Goal: Task Accomplishment & Management: Manage account settings

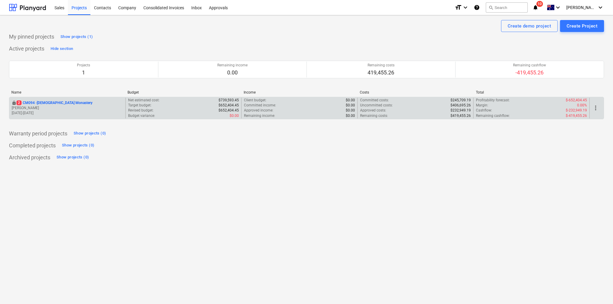
click at [30, 101] on p "2 CM094 - [GEOGRAPHIC_DATA]" at bounding box center [54, 103] width 76 height 5
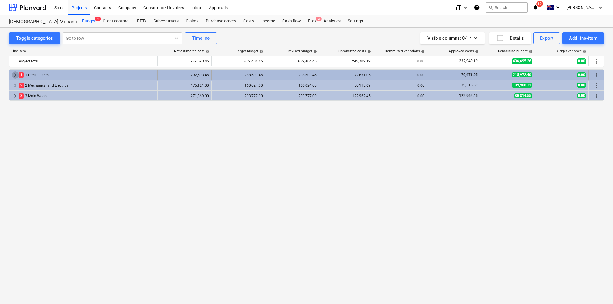
click at [13, 75] on span "keyboard_arrow_right" at bounding box center [15, 75] width 7 height 7
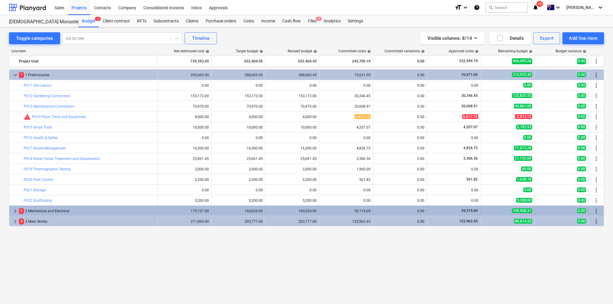
click at [17, 212] on span "keyboard_arrow_right" at bounding box center [15, 211] width 7 height 7
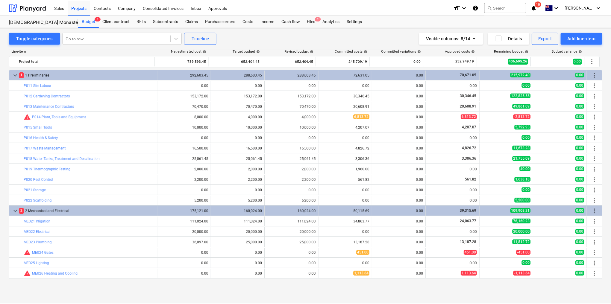
scroll to position [20, 0]
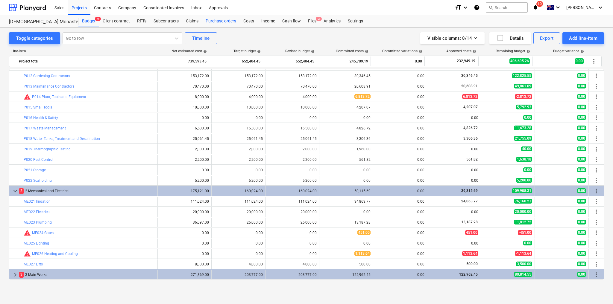
click at [224, 22] on div "Purchase orders" at bounding box center [221, 21] width 38 height 12
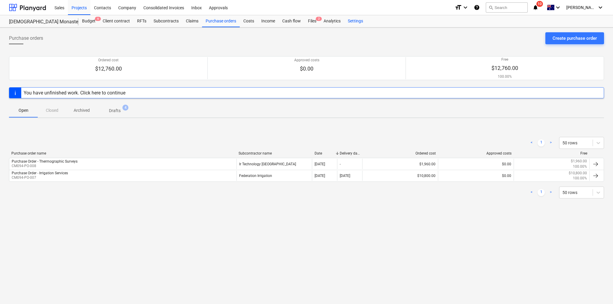
click at [358, 24] on div "Settings" at bounding box center [355, 21] width 22 height 12
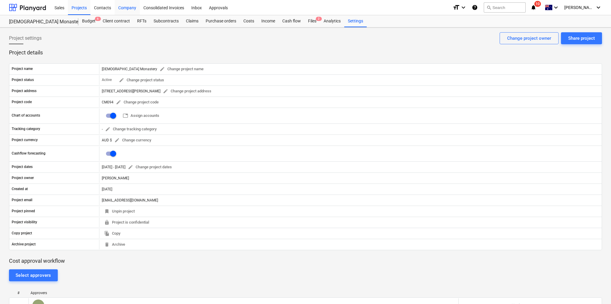
click at [120, 8] on div "Company" at bounding box center [127, 7] width 25 height 15
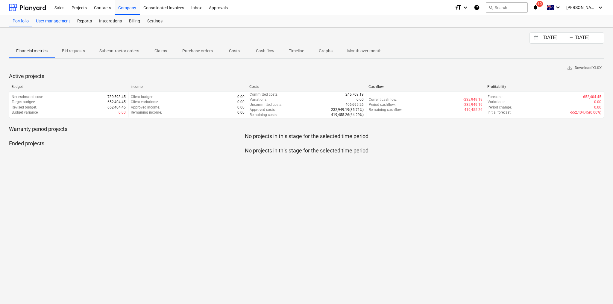
click at [60, 23] on div "User management" at bounding box center [52, 21] width 41 height 12
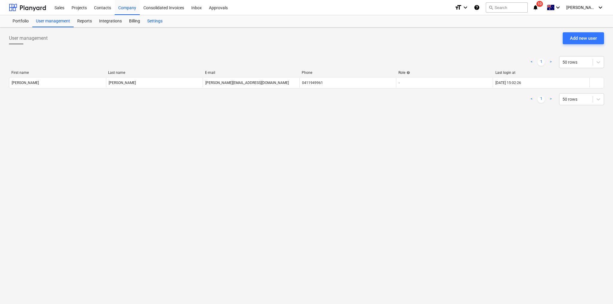
click at [155, 21] on div "Settings" at bounding box center [155, 21] width 22 height 12
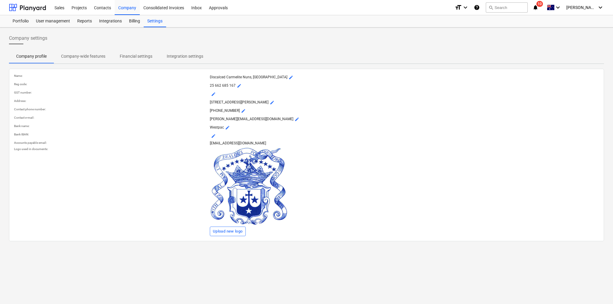
click at [94, 53] on p "Company-wide features" at bounding box center [83, 56] width 44 height 6
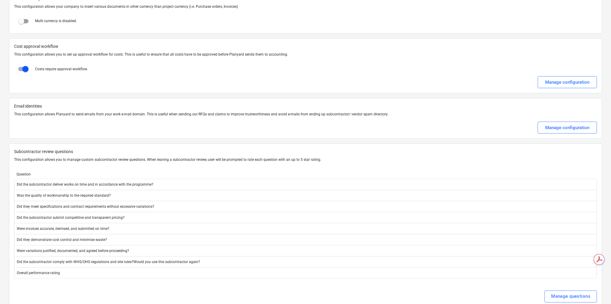
scroll to position [1115, 0]
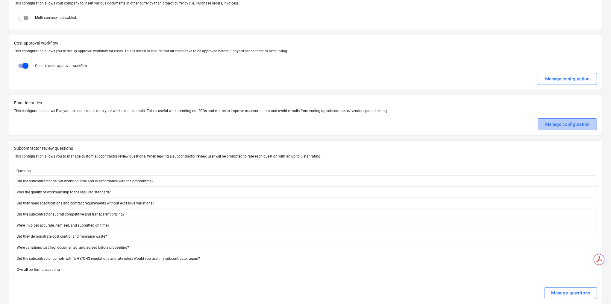
click at [559, 121] on div "Manage configuration" at bounding box center [567, 125] width 44 height 8
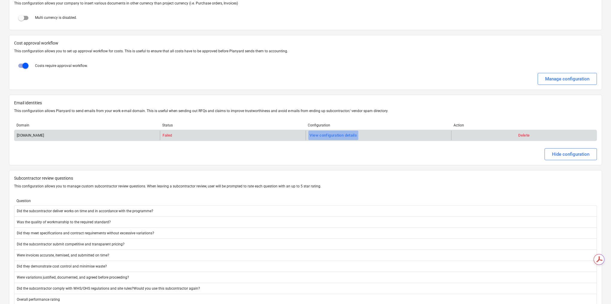
click at [345, 132] on div "View configuration details" at bounding box center [333, 135] width 47 height 7
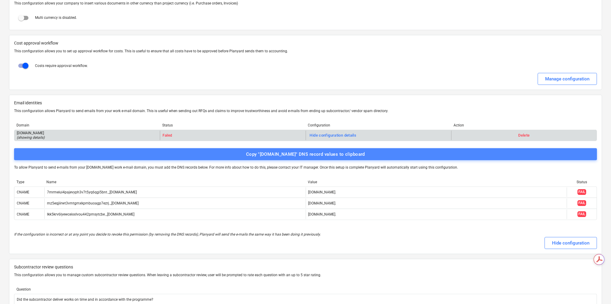
click at [308, 151] on div "Copy "[DOMAIN_NAME]" DNS record values to clipboard" at bounding box center [305, 155] width 119 height 8
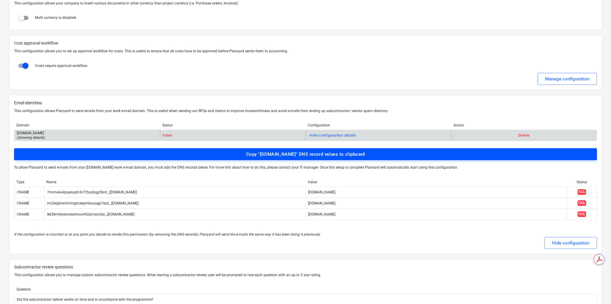
click at [292, 151] on div "Copy "[DOMAIN_NAME]" DNS record values to clipboard" at bounding box center [305, 155] width 119 height 8
click at [264, 151] on div "Copy "[DOMAIN_NAME]" DNS record values to clipboard" at bounding box center [305, 155] width 119 height 8
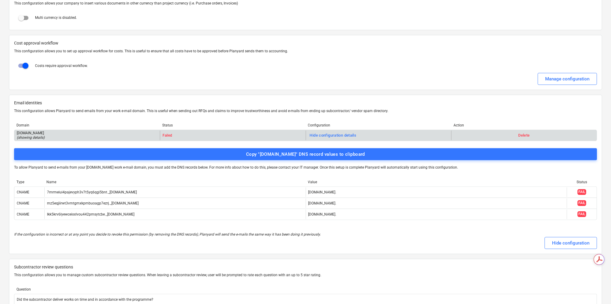
click at [180, 73] on div "Manage configuration" at bounding box center [305, 79] width 583 height 12
